Goal: Information Seeking & Learning: Find contact information

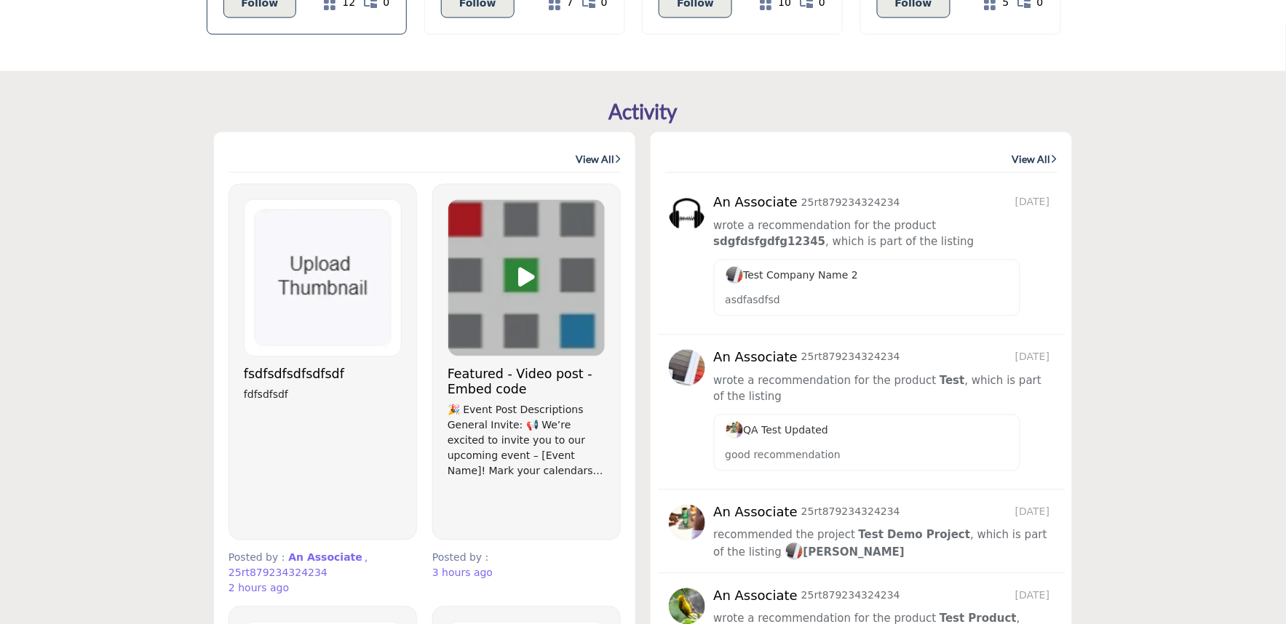
scroll to position [808, 0]
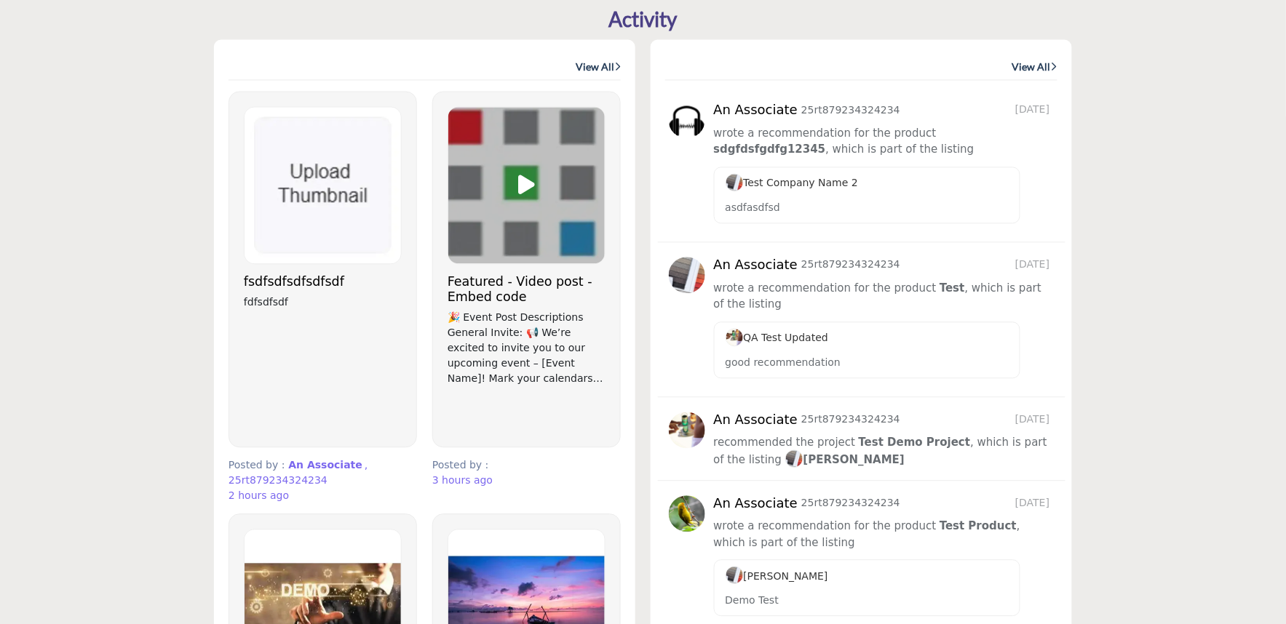
drag, startPoint x: 240, startPoint y: 303, endPoint x: 677, endPoint y: 461, distance: 464.9
click at [1062, 319] on div "An Associate 25rt879234324234 22 days ago Test" at bounding box center [861, 322] width 407 height 151
click at [969, 359] on p "good recommendation" at bounding box center [866, 363] width 283 height 15
click at [899, 347] on div "QA Test Updated" at bounding box center [866, 339] width 283 height 18
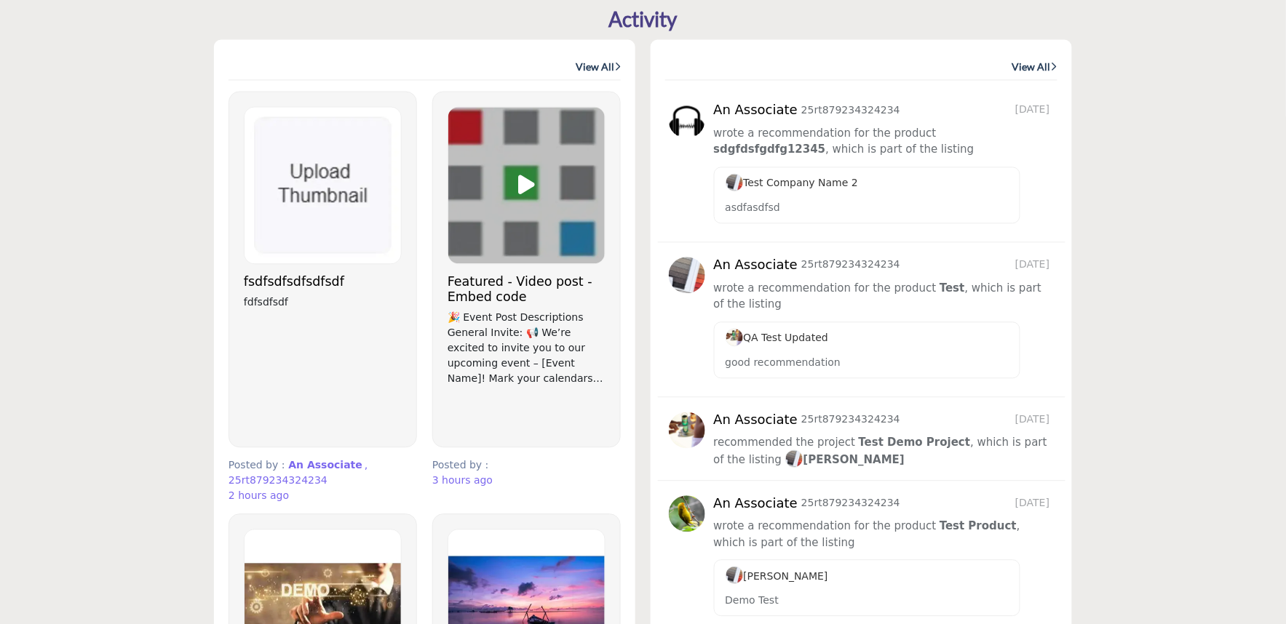
click at [899, 347] on div "QA Test Updated" at bounding box center [866, 339] width 283 height 18
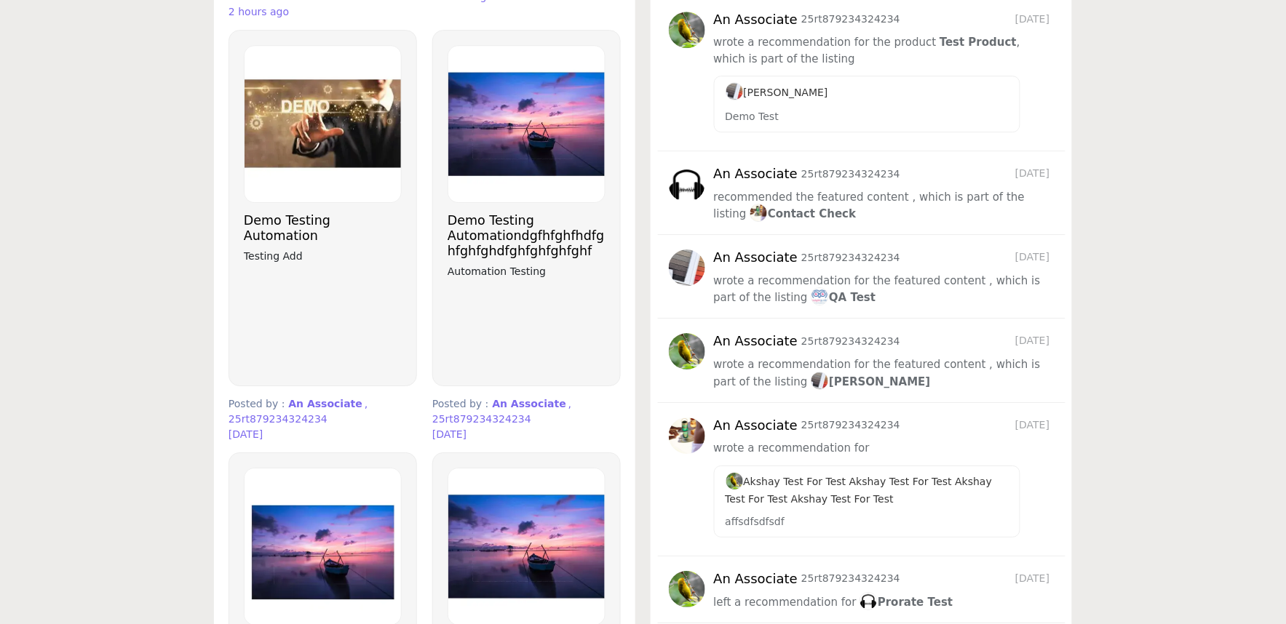
click at [809, 349] on p "25rt879234324234" at bounding box center [850, 341] width 99 height 15
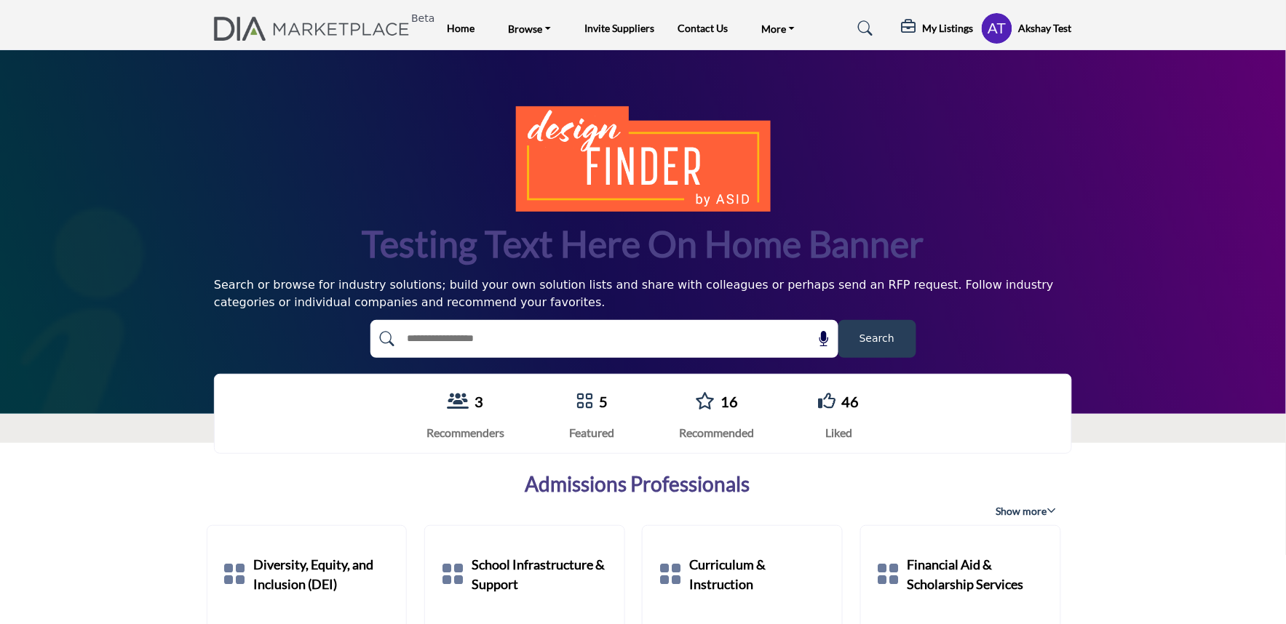
scroll to position [2967, 0]
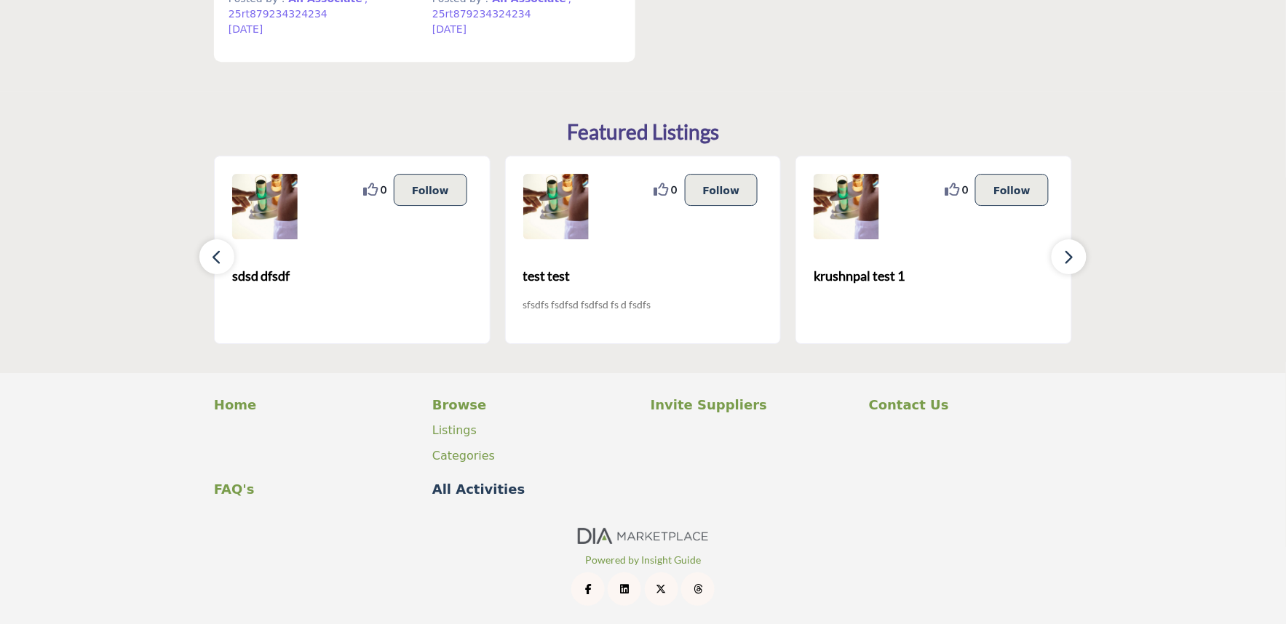
click at [455, 489] on p "All Activities" at bounding box center [533, 490] width 203 height 20
click at [217, 266] on button "button" at bounding box center [216, 256] width 35 height 35
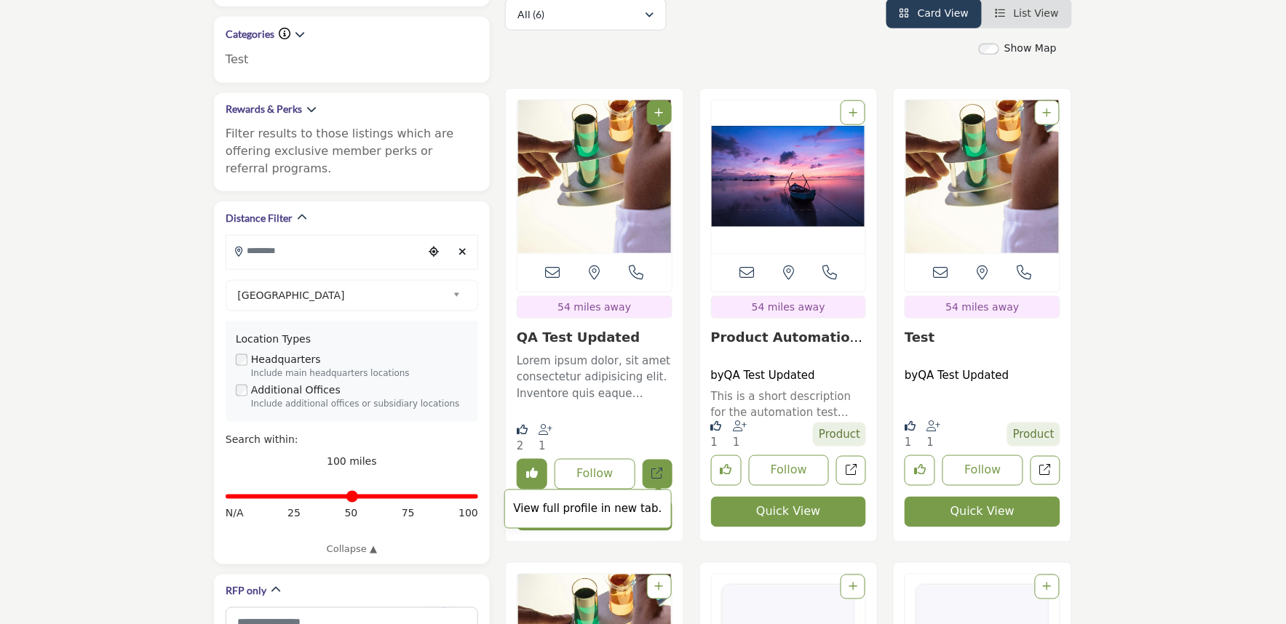
scroll to position [162, 0]
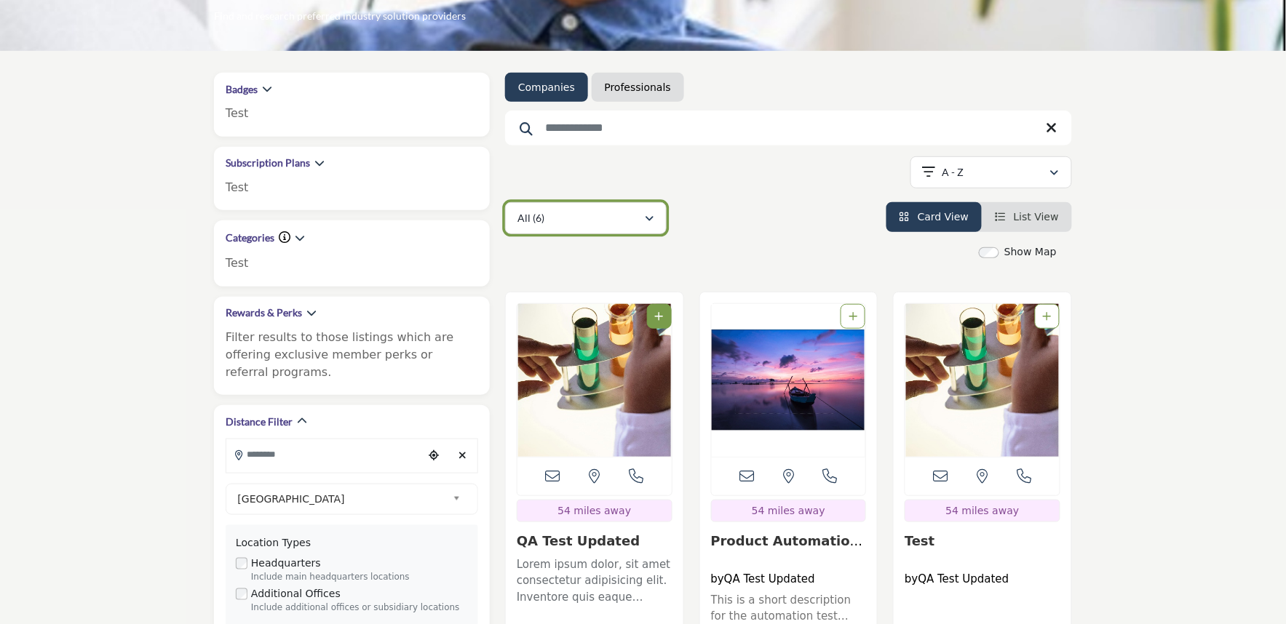
click at [549, 226] on div "All (6)" at bounding box center [580, 218] width 127 height 17
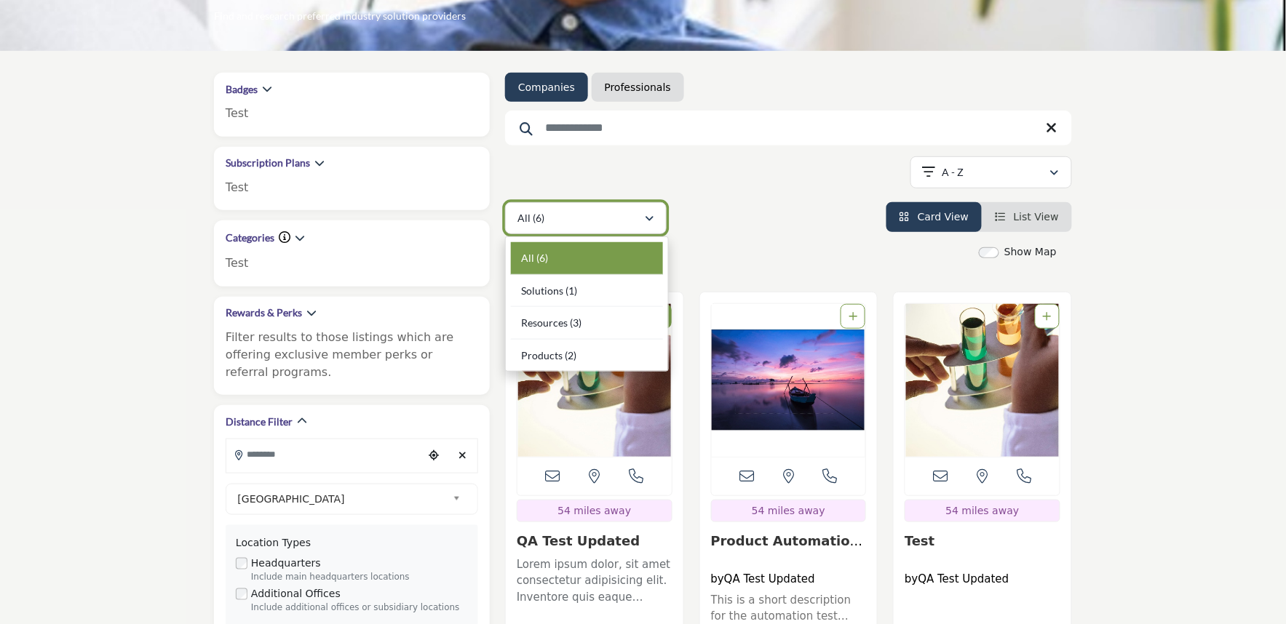
click at [549, 226] on div "All (6)" at bounding box center [580, 218] width 127 height 17
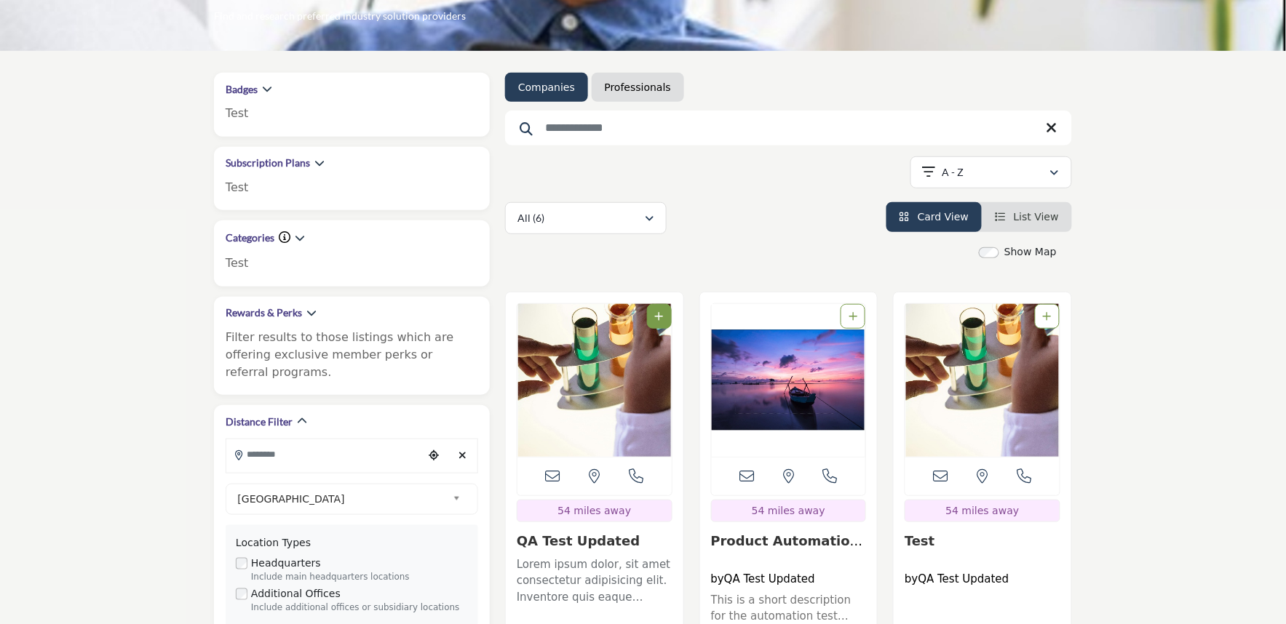
click at [637, 129] on input "Search Keyword" at bounding box center [788, 128] width 567 height 35
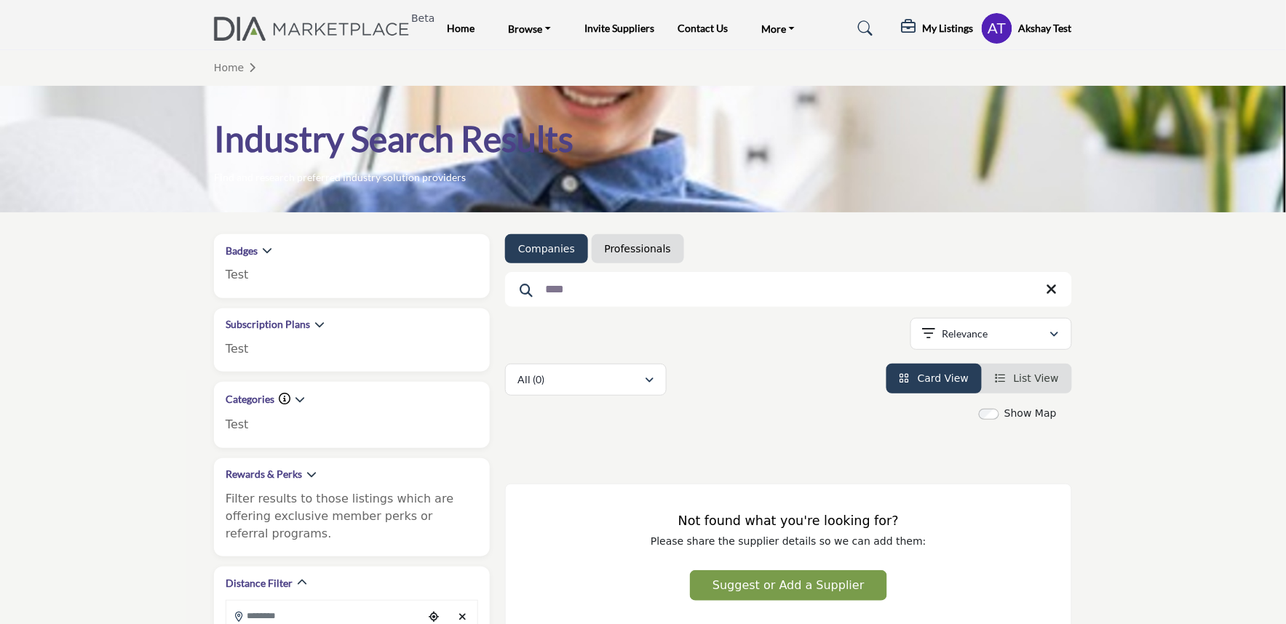
type input "****"
click at [638, 250] on link "Professionals" at bounding box center [638, 249] width 66 height 15
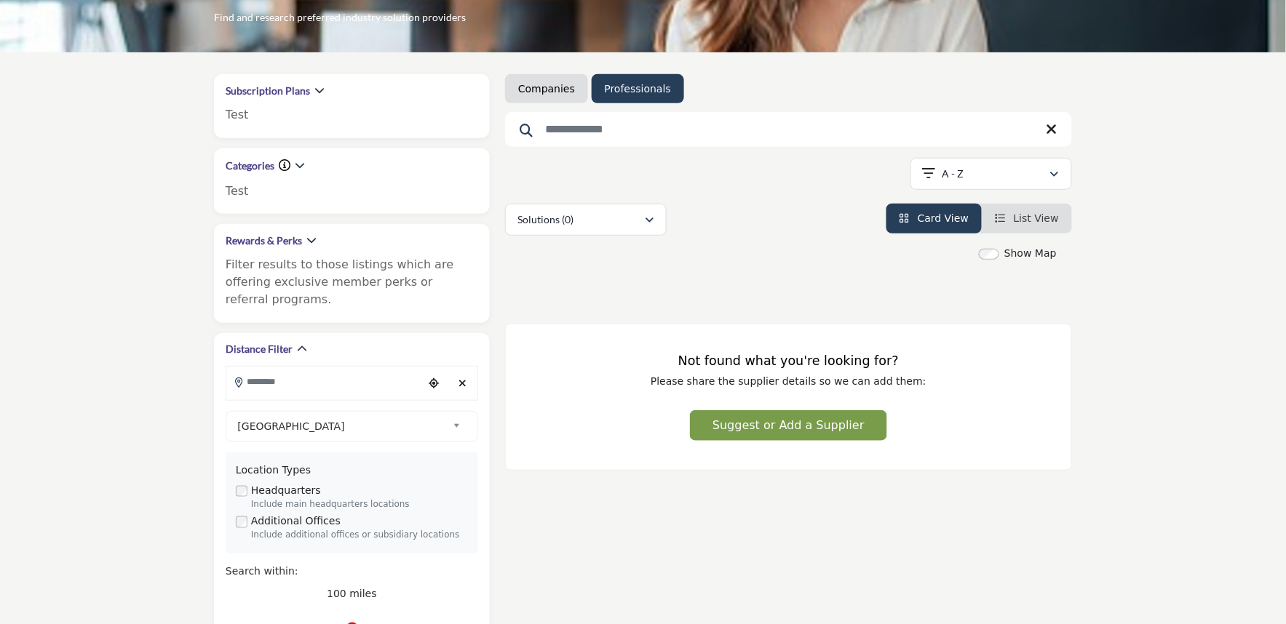
scroll to position [162, 0]
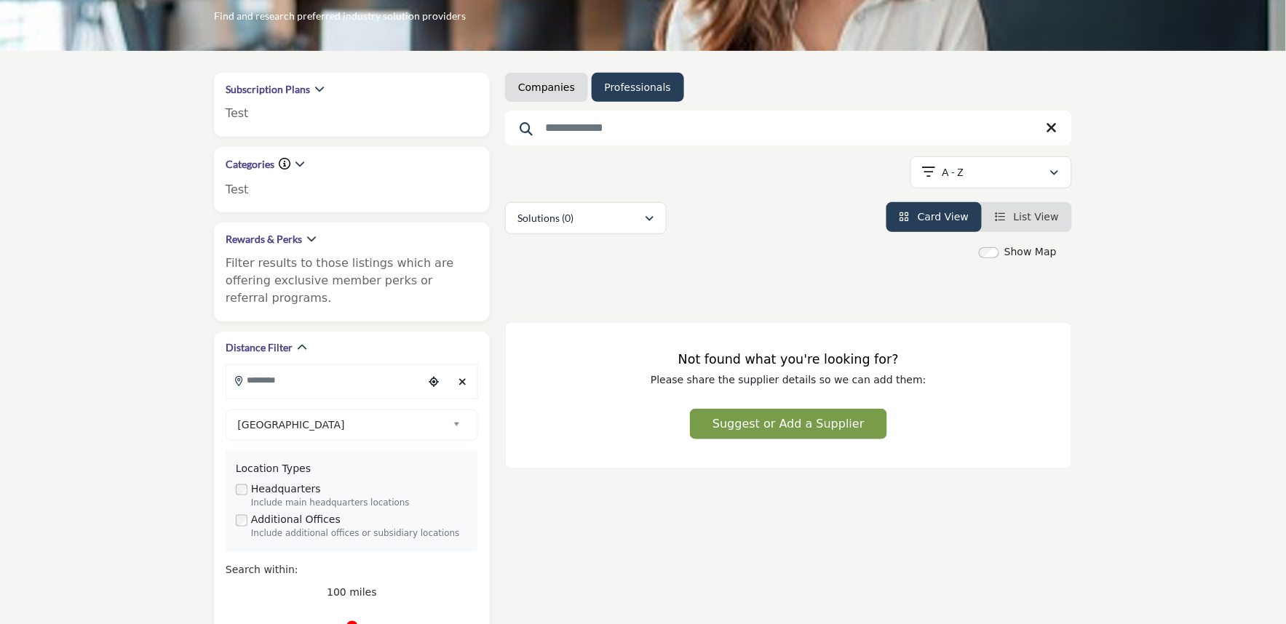
click at [535, 87] on link "Companies" at bounding box center [546, 87] width 57 height 15
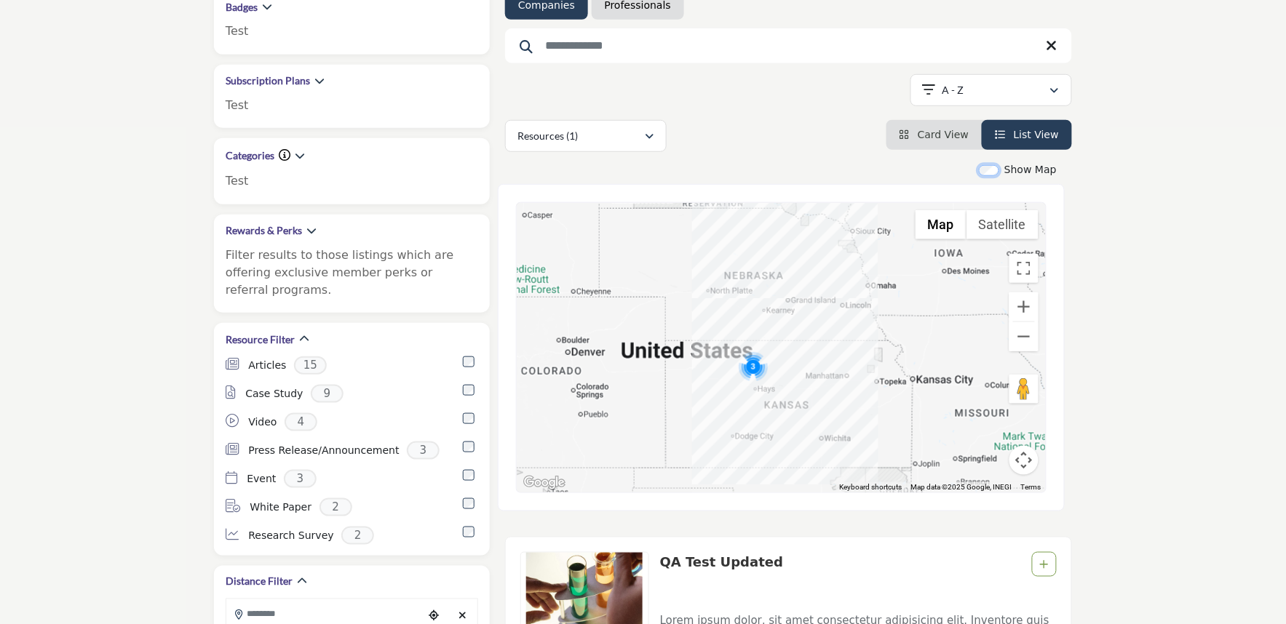
scroll to position [242, 0]
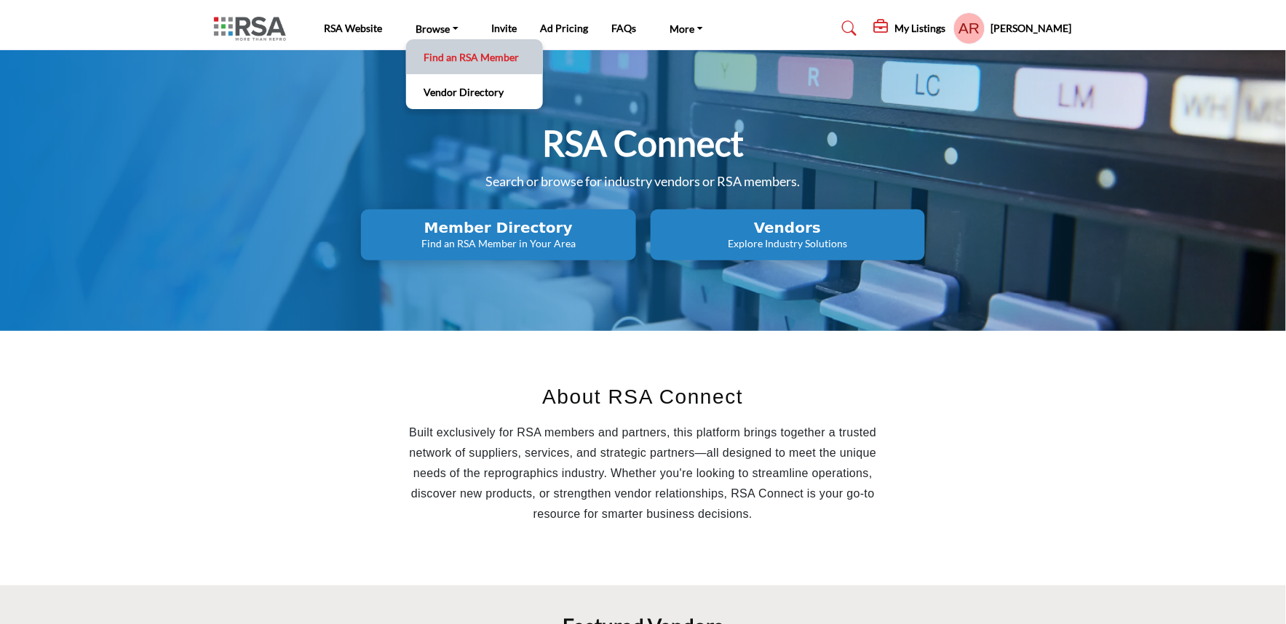
click at [448, 47] on link "Find an RSA Member" at bounding box center [474, 57] width 122 height 20
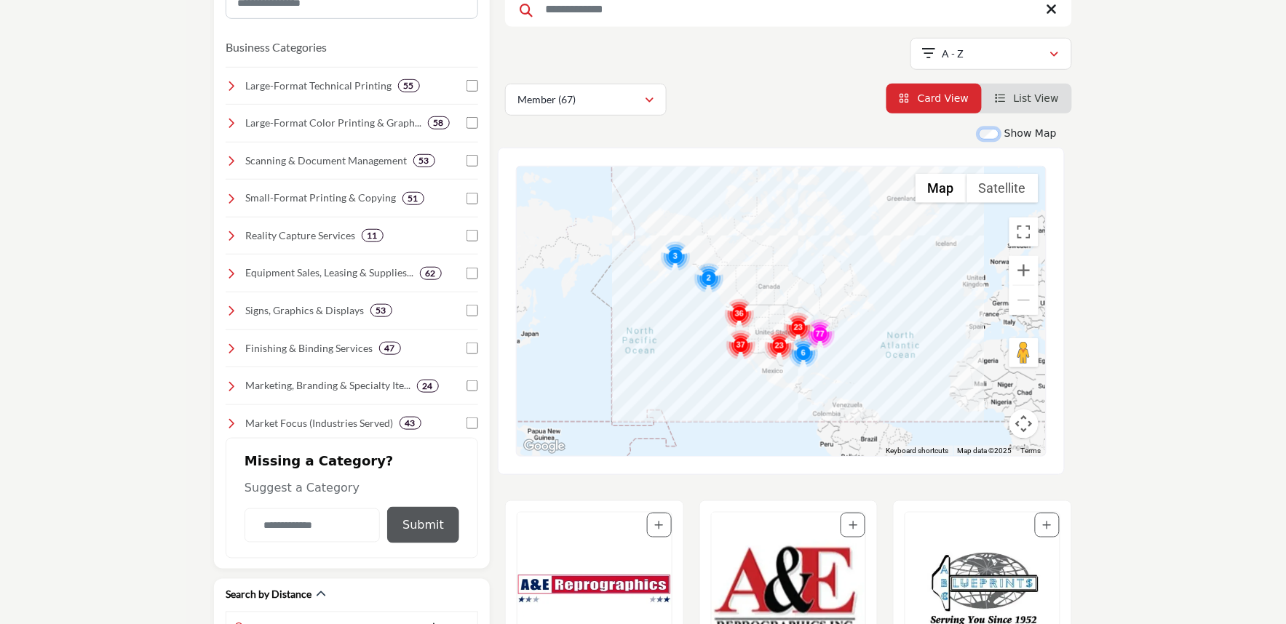
scroll to position [162, 0]
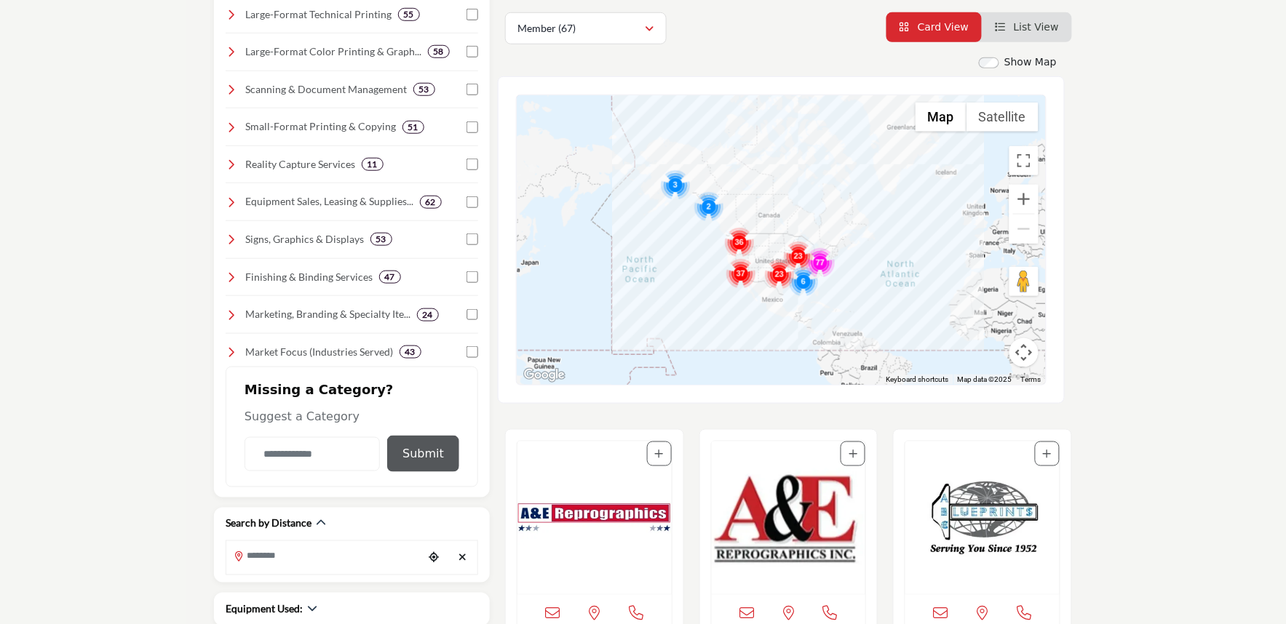
scroll to position [323, 0]
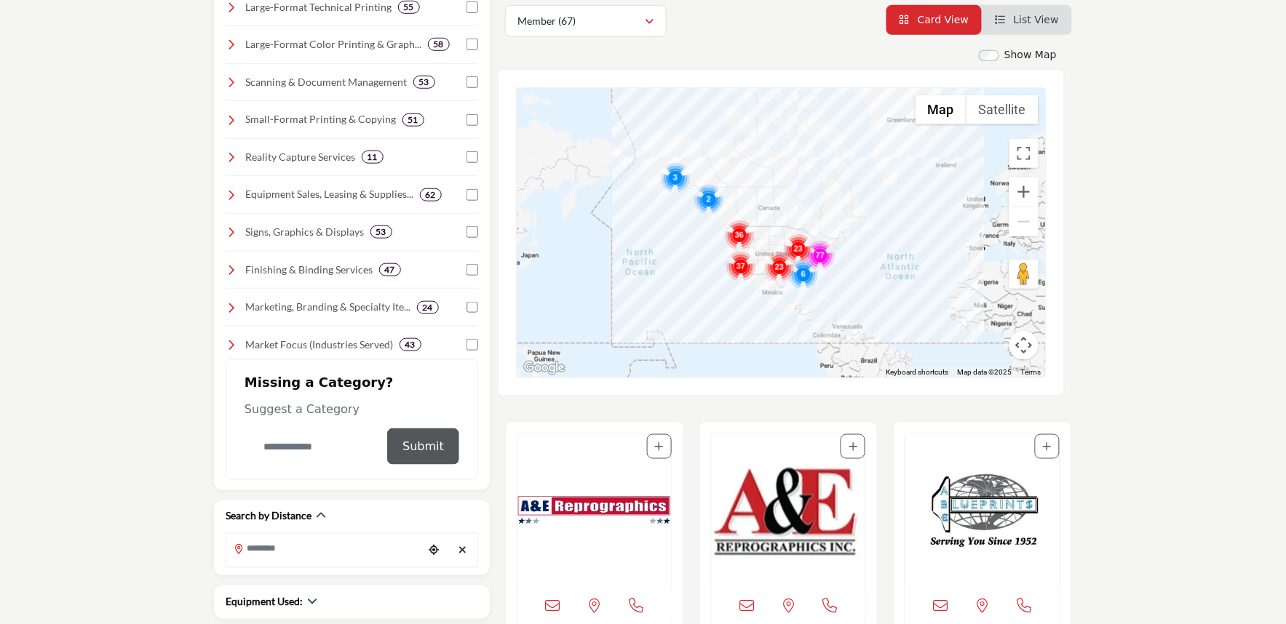
drag, startPoint x: 268, startPoint y: 448, endPoint x: 179, endPoint y: 433, distance: 90.0
click at [268, 448] on input "Category Name" at bounding box center [311, 447] width 135 height 34
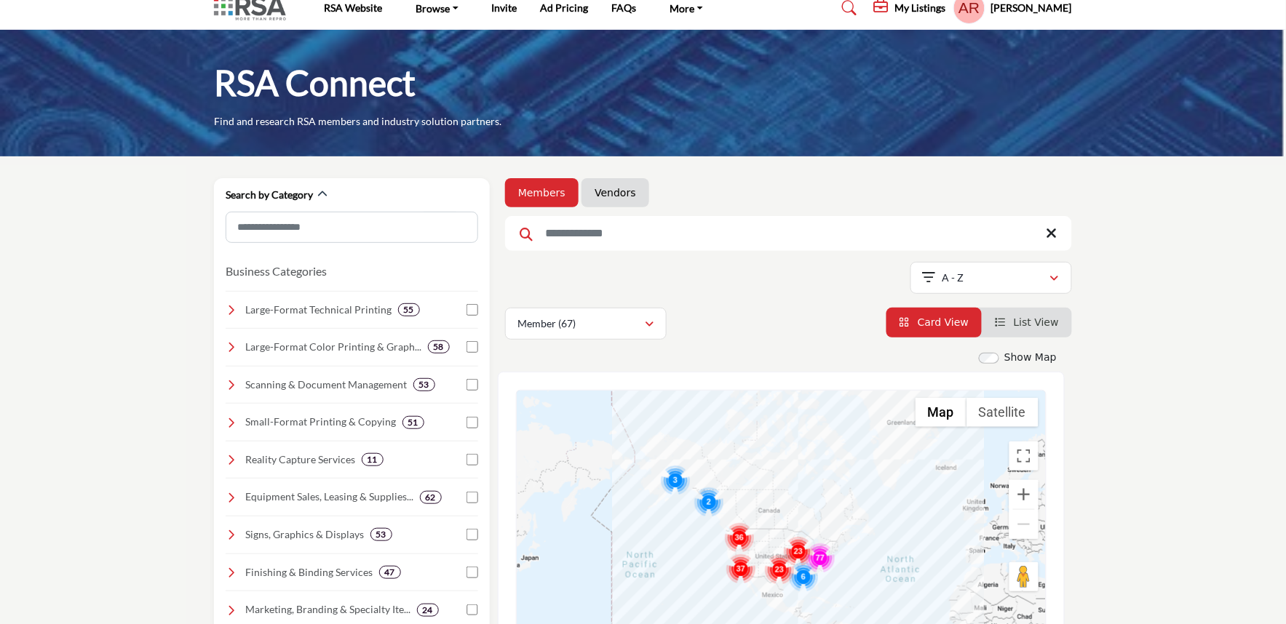
scroll to position [0, 0]
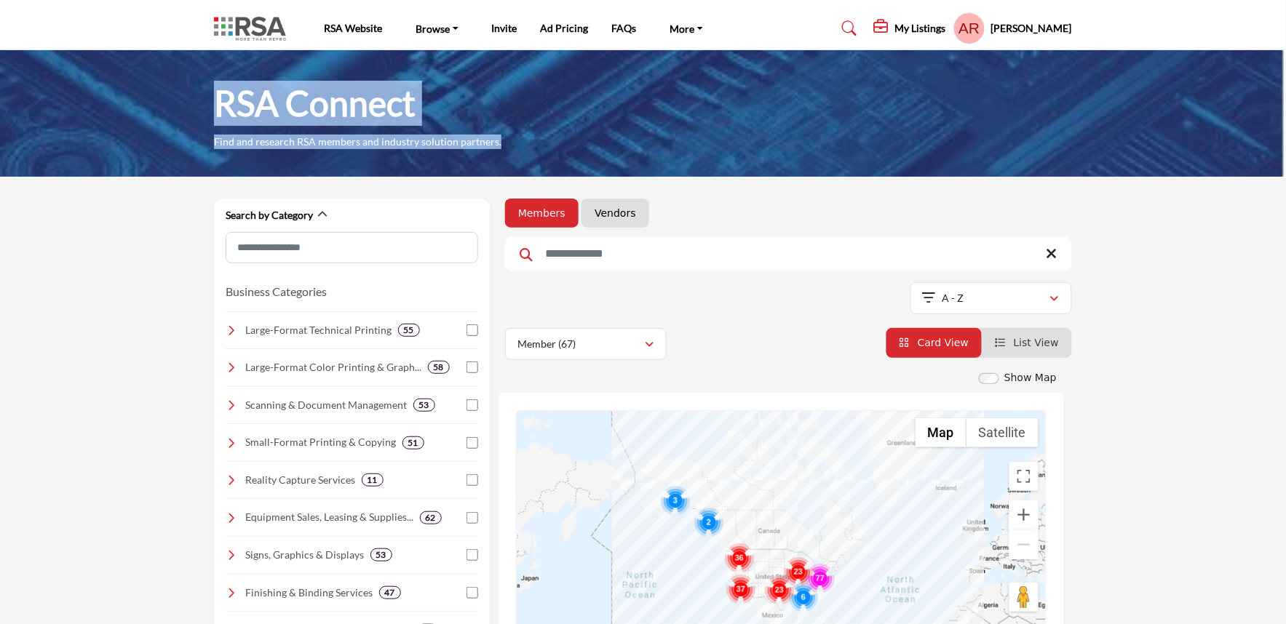
drag, startPoint x: 292, startPoint y: 112, endPoint x: 562, endPoint y: 156, distance: 273.5
click at [562, 156] on div "RSA Connect Find and research RSA members and industry solution partners." at bounding box center [643, 113] width 1286 height 127
click at [744, 140] on div "RSA Connect Find and research RSA members and industry solution partners." at bounding box center [643, 115] width 858 height 68
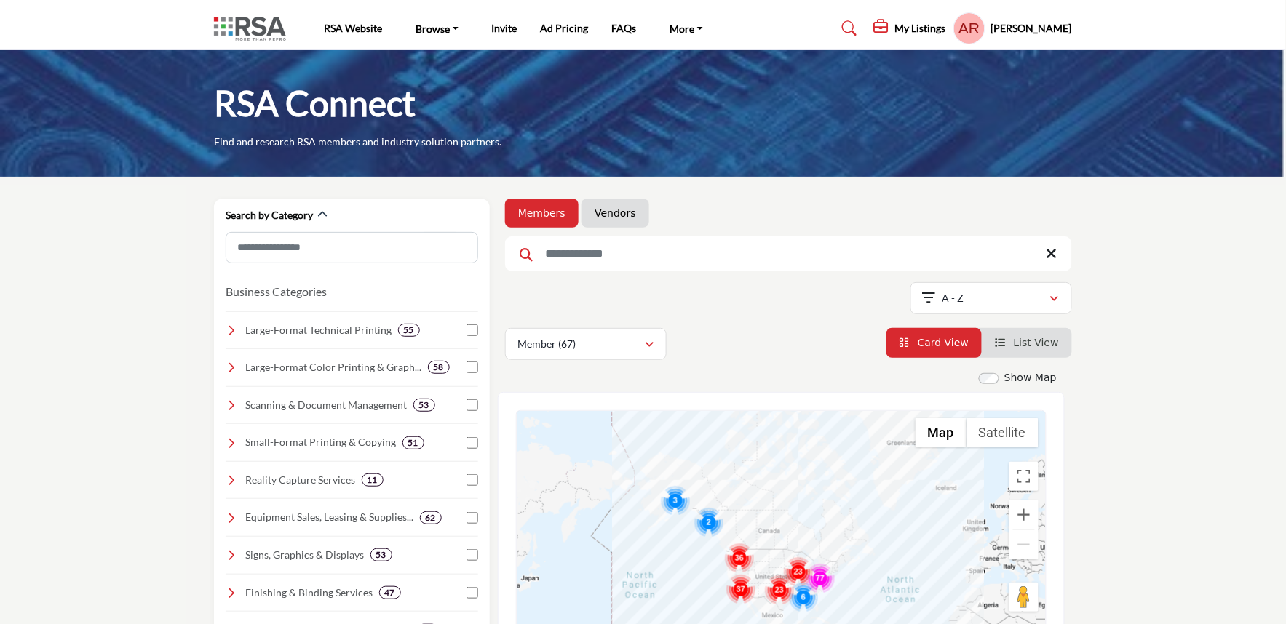
click at [717, 258] on input "Search Keyword" at bounding box center [788, 253] width 567 height 35
click at [717, 205] on ul "Members Vendors" at bounding box center [788, 213] width 567 height 29
